Goal: Task Accomplishment & Management: Manage account settings

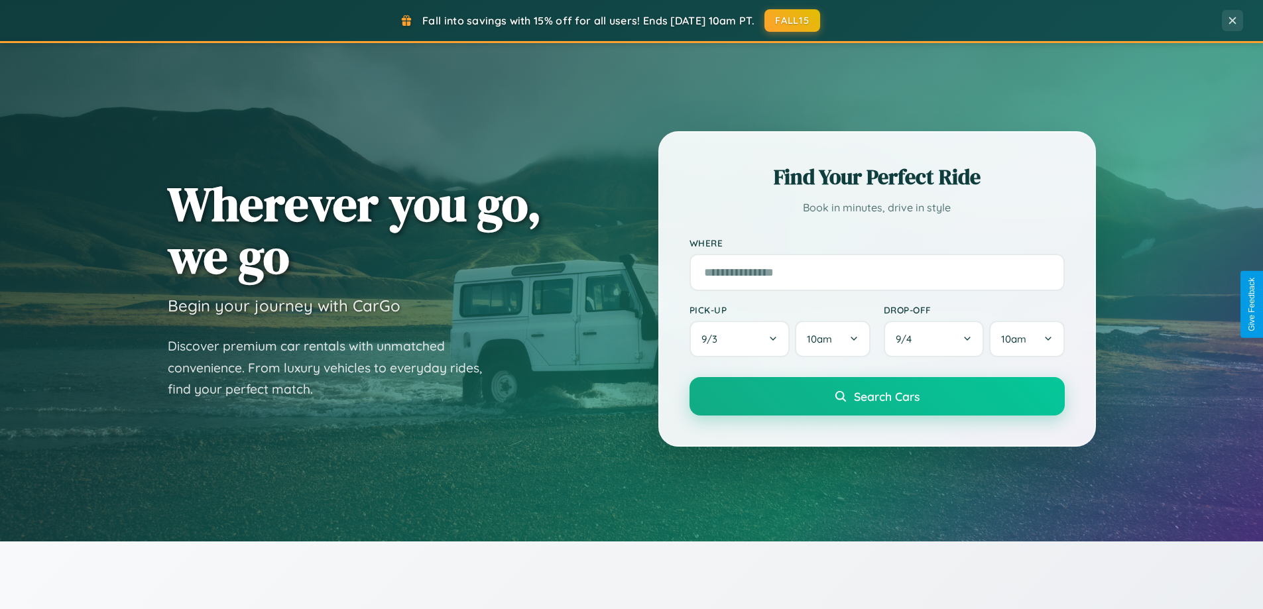
scroll to position [2552, 0]
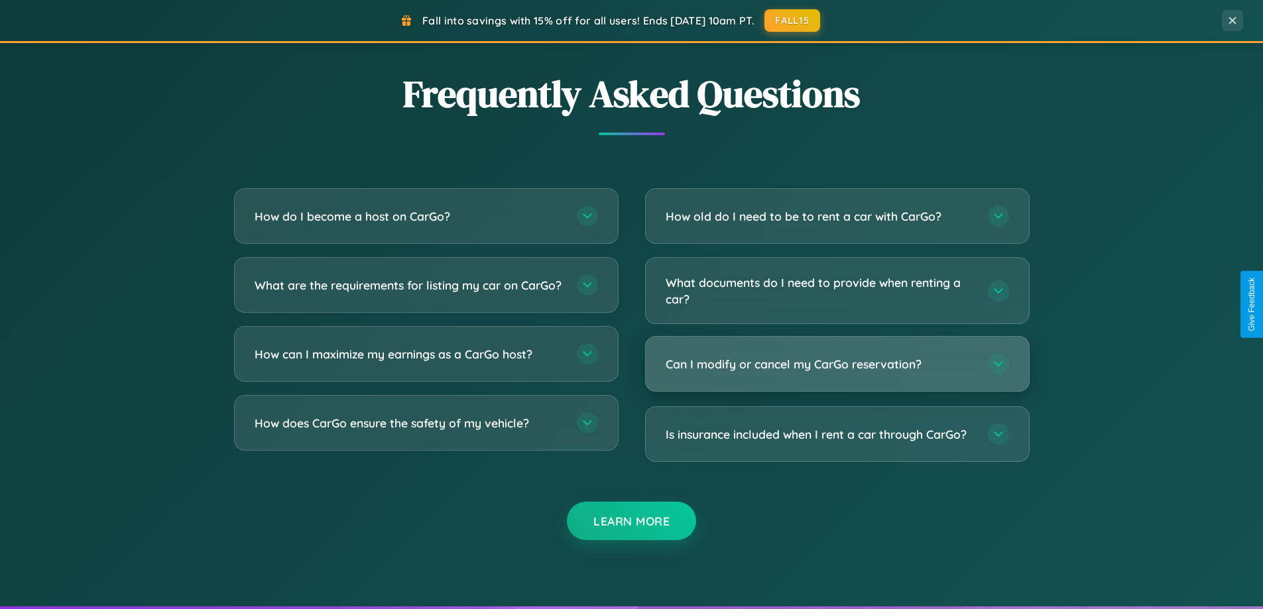
click at [837, 364] on h3 "Can I modify or cancel my CarGo reservation?" at bounding box center [820, 364] width 309 height 17
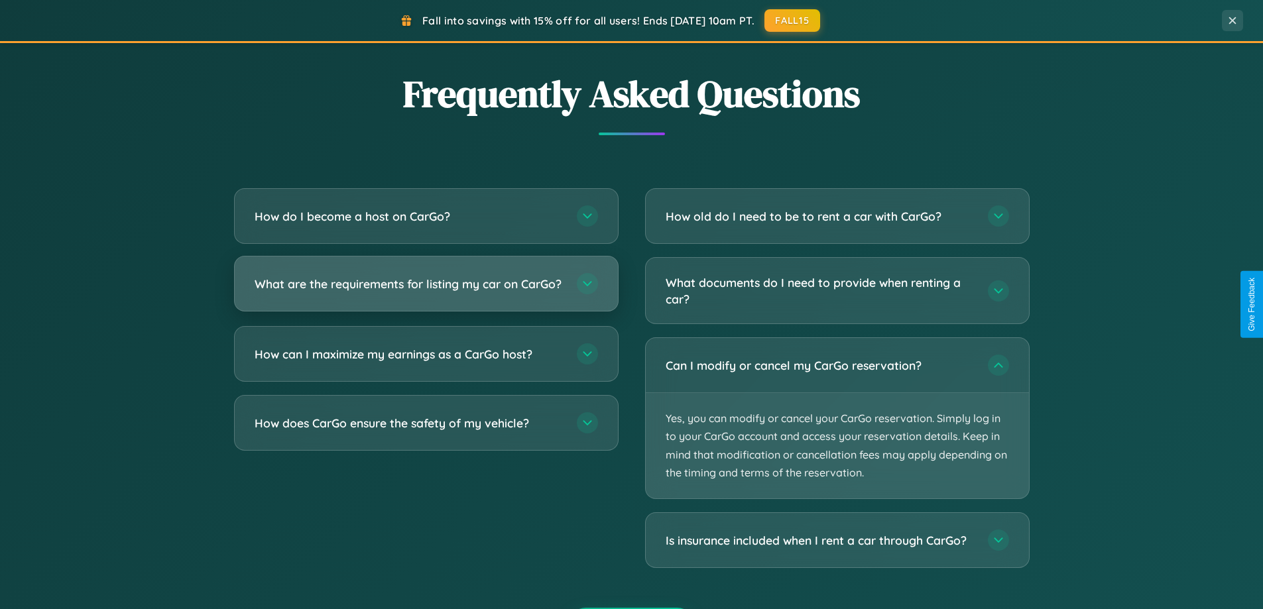
click at [426, 290] on h3 "What are the requirements for listing my car on CarGo?" at bounding box center [409, 284] width 309 height 17
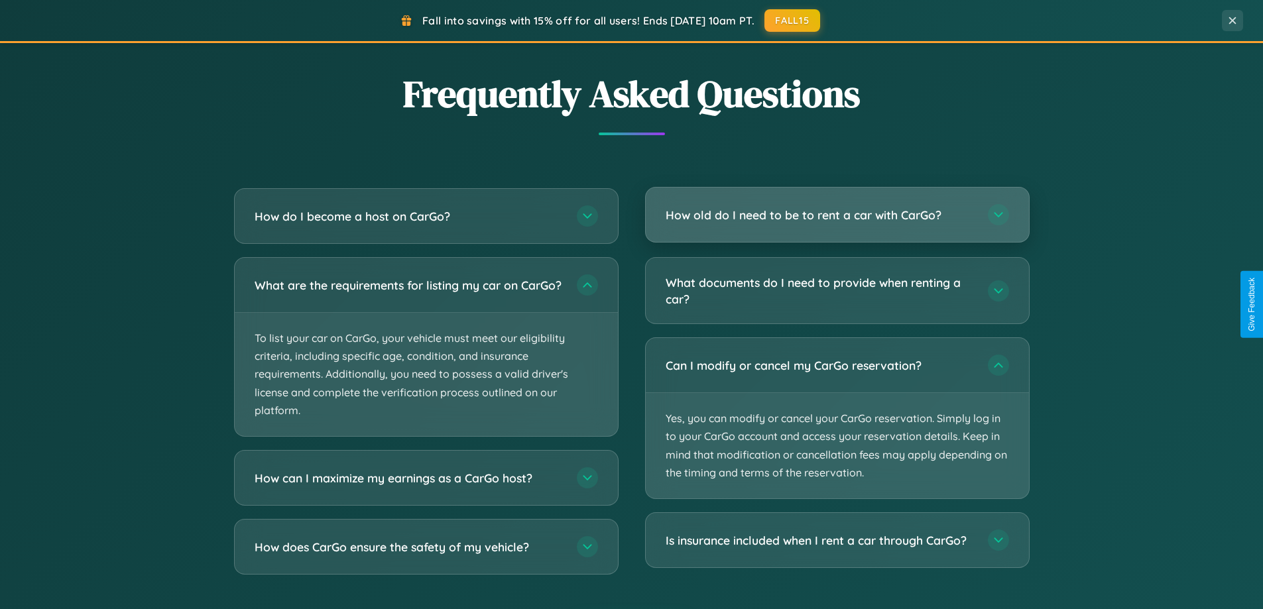
click at [837, 216] on h3 "How old do I need to be to rent a car with CarGo?" at bounding box center [820, 215] width 309 height 17
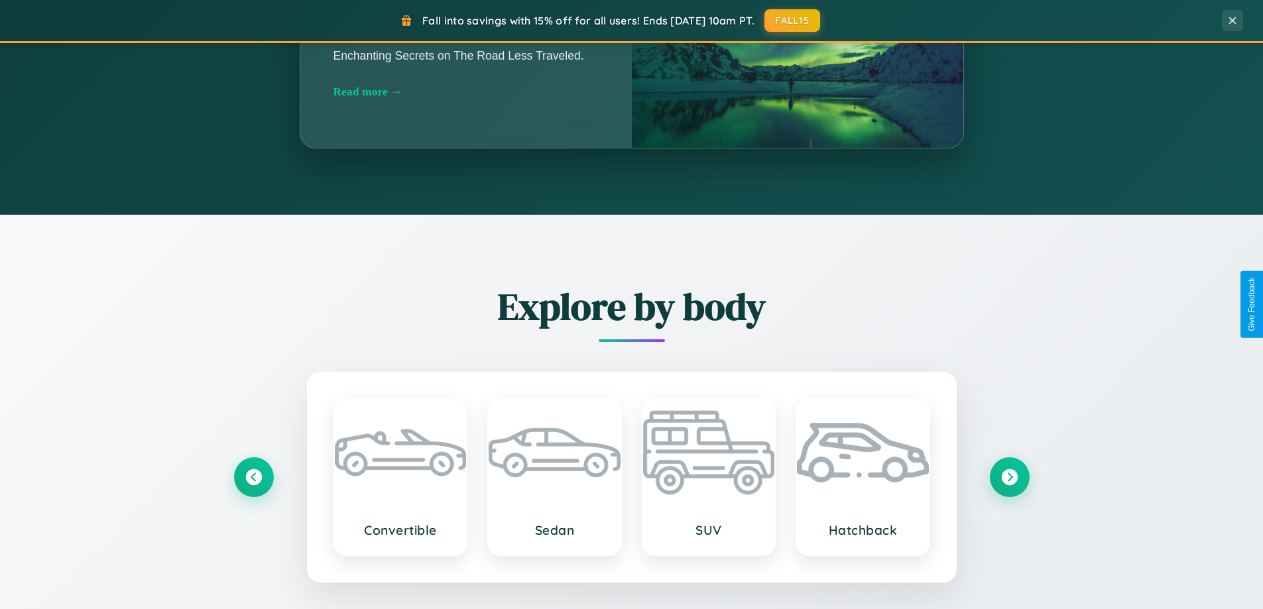
scroll to position [0, 0]
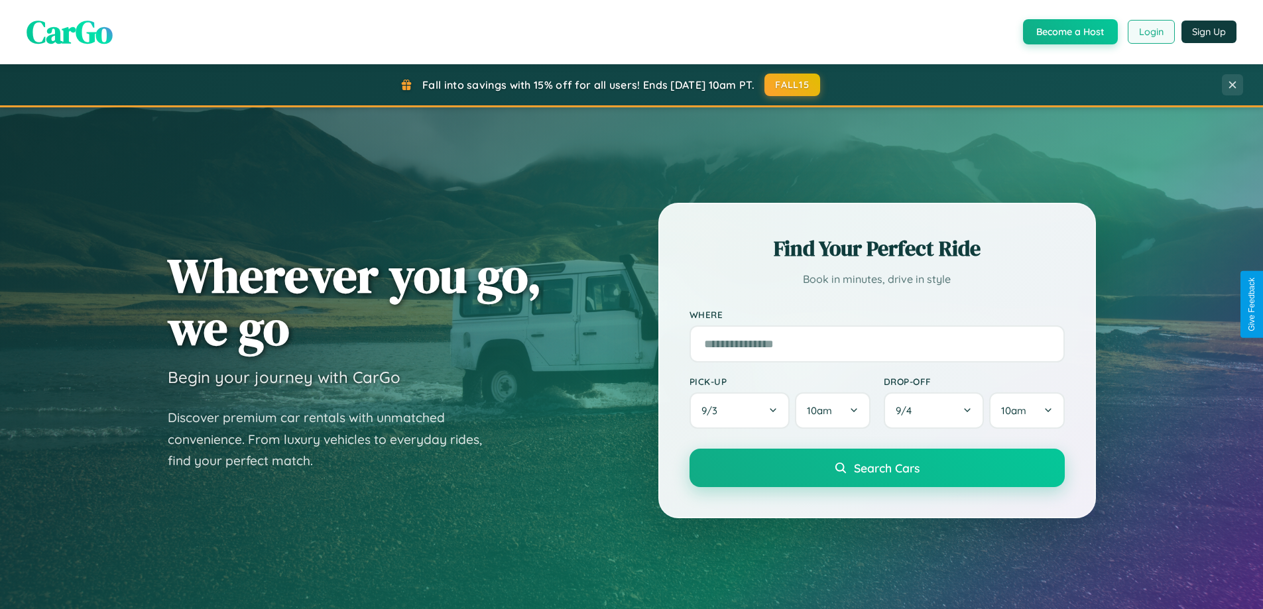
click at [1151, 32] on button "Login" at bounding box center [1151, 32] width 47 height 24
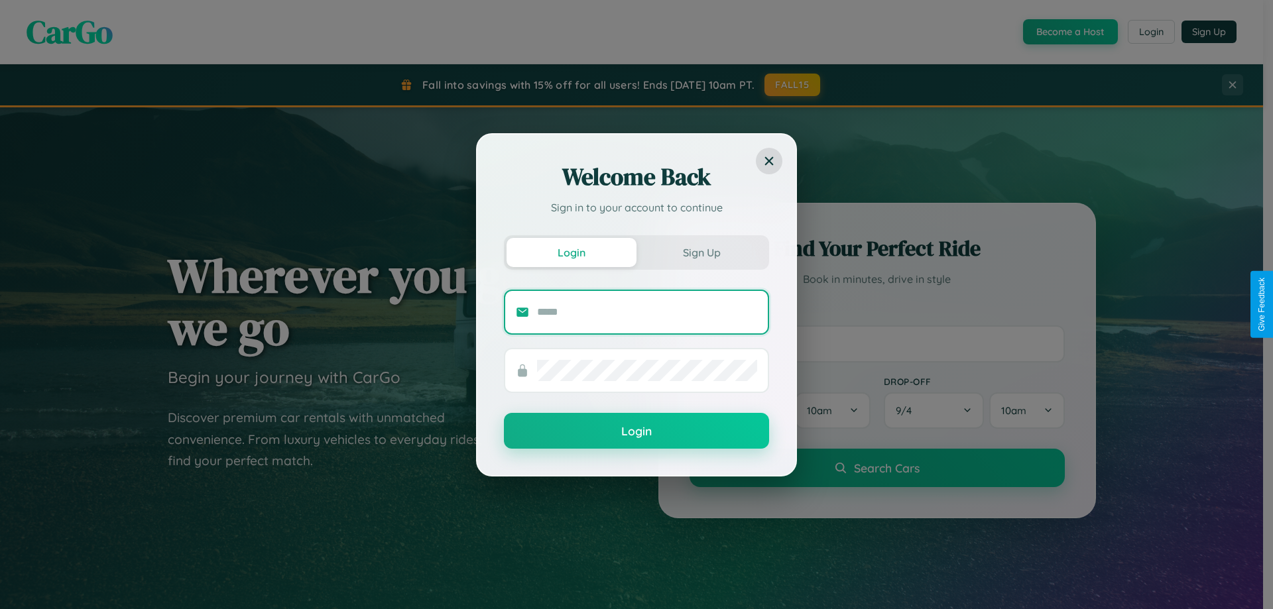
click at [647, 312] on input "text" at bounding box center [647, 312] width 220 height 21
type input "**********"
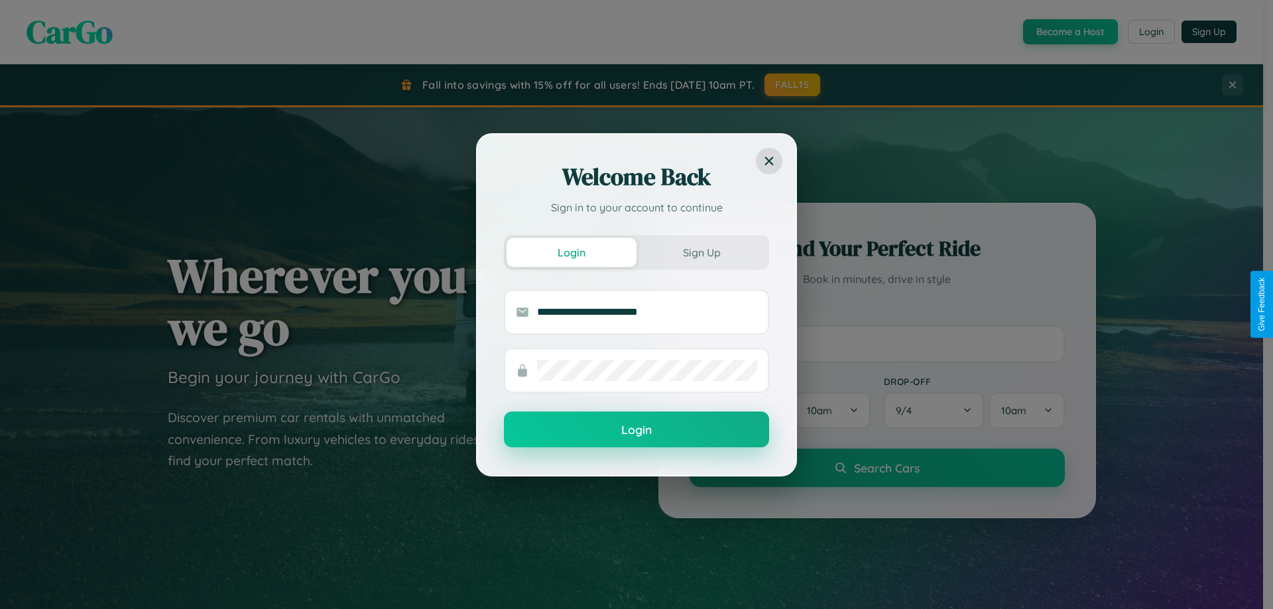
click at [637, 430] on button "Login" at bounding box center [636, 430] width 265 height 36
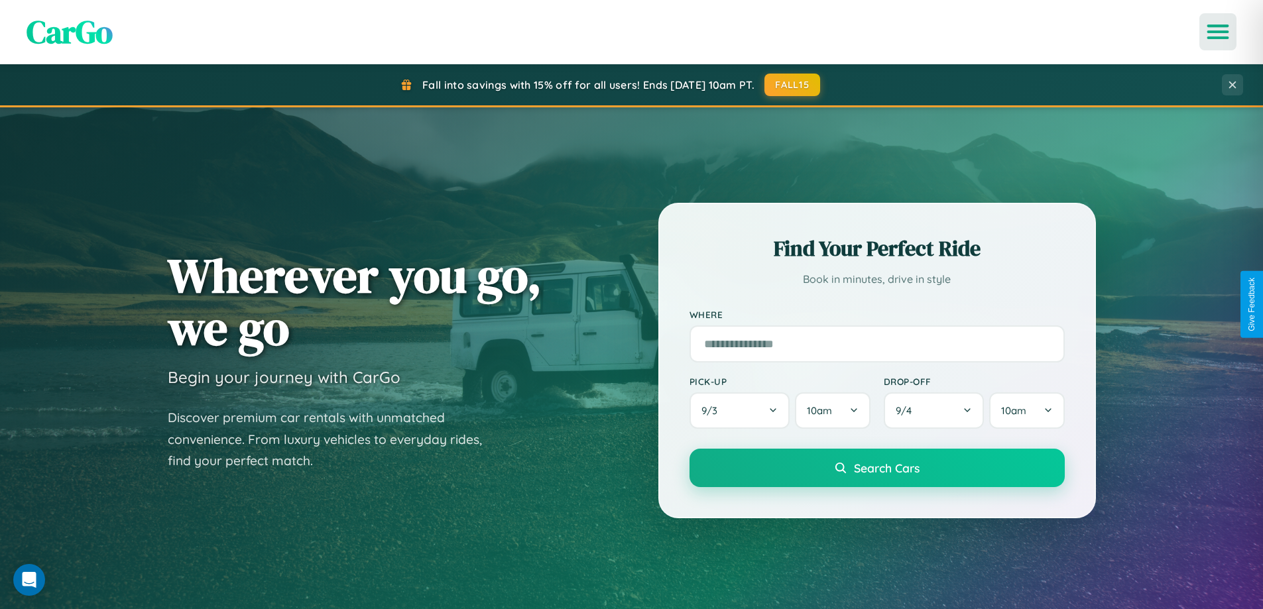
click at [1218, 32] on icon "Open menu" at bounding box center [1218, 32] width 19 height 12
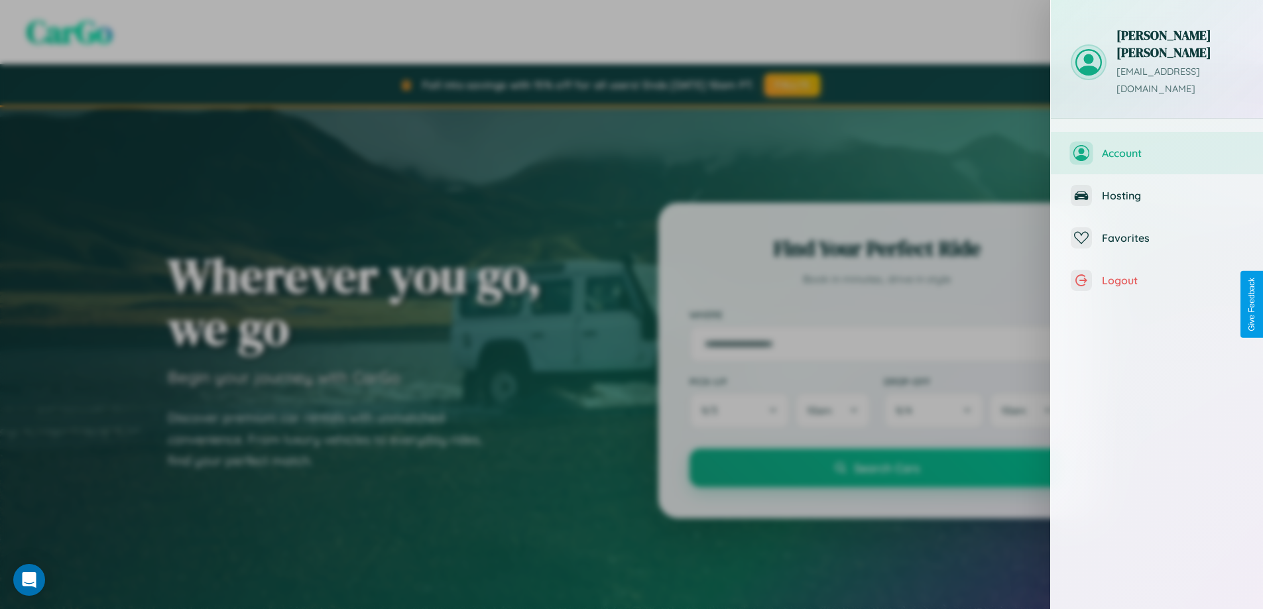
click at [1157, 147] on span "Account" at bounding box center [1172, 153] width 141 height 13
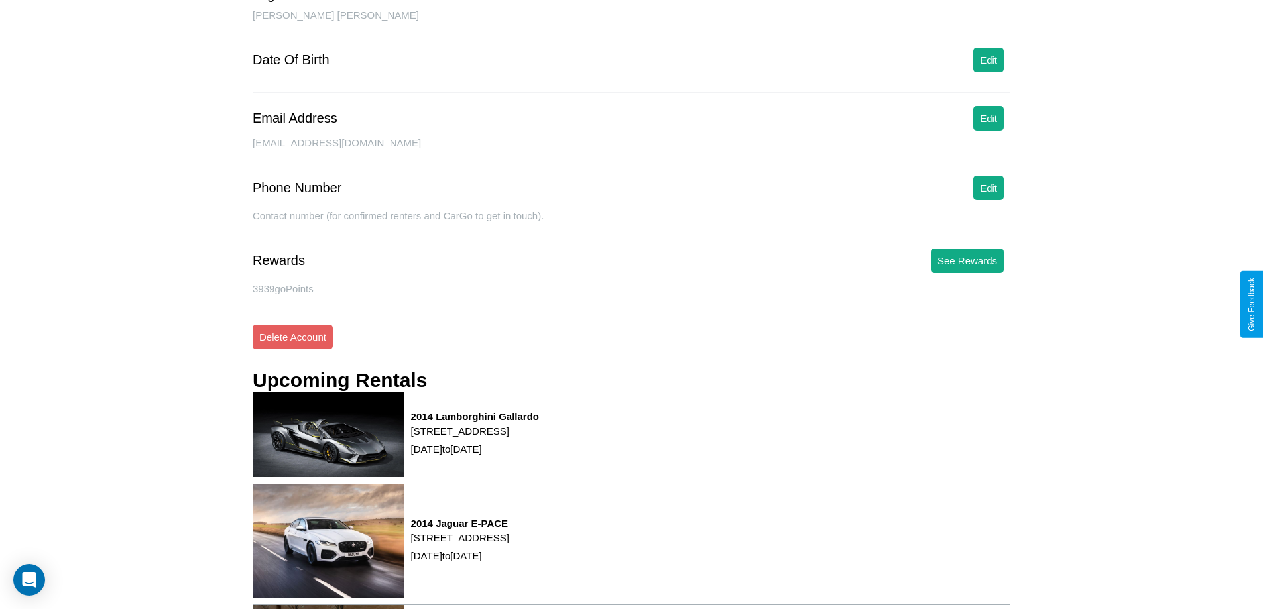
scroll to position [3, 0]
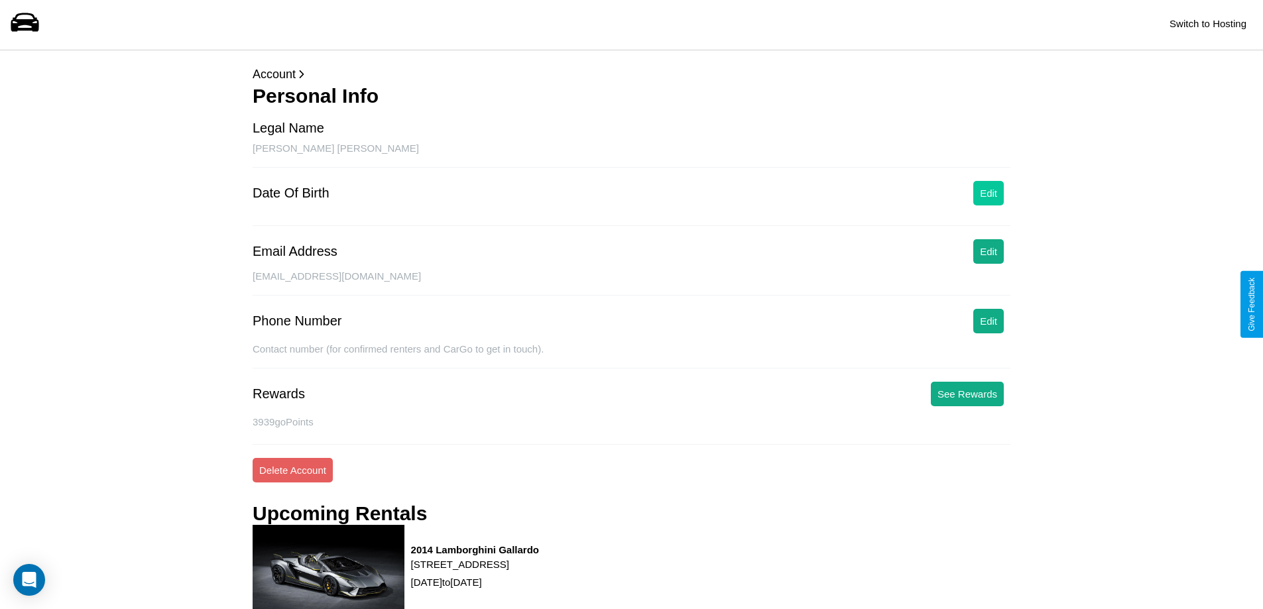
click at [989, 196] on button "Edit" at bounding box center [989, 193] width 31 height 25
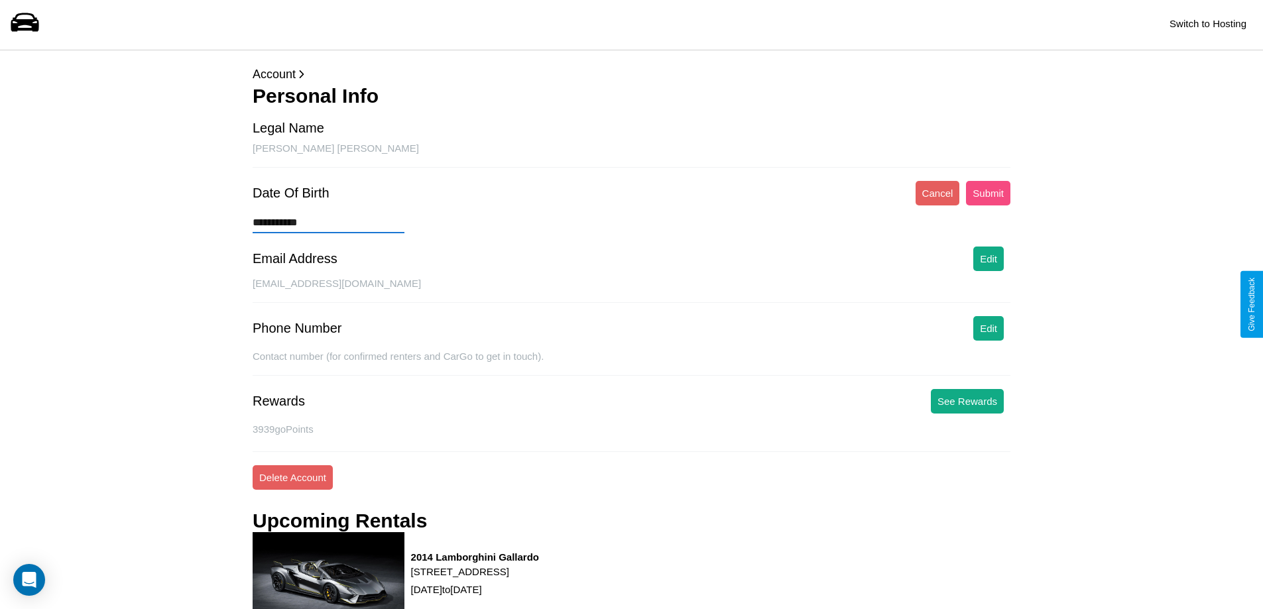
type input "**********"
click at [988, 193] on button "Submit" at bounding box center [988, 193] width 44 height 25
